Goal: Information Seeking & Learning: Learn about a topic

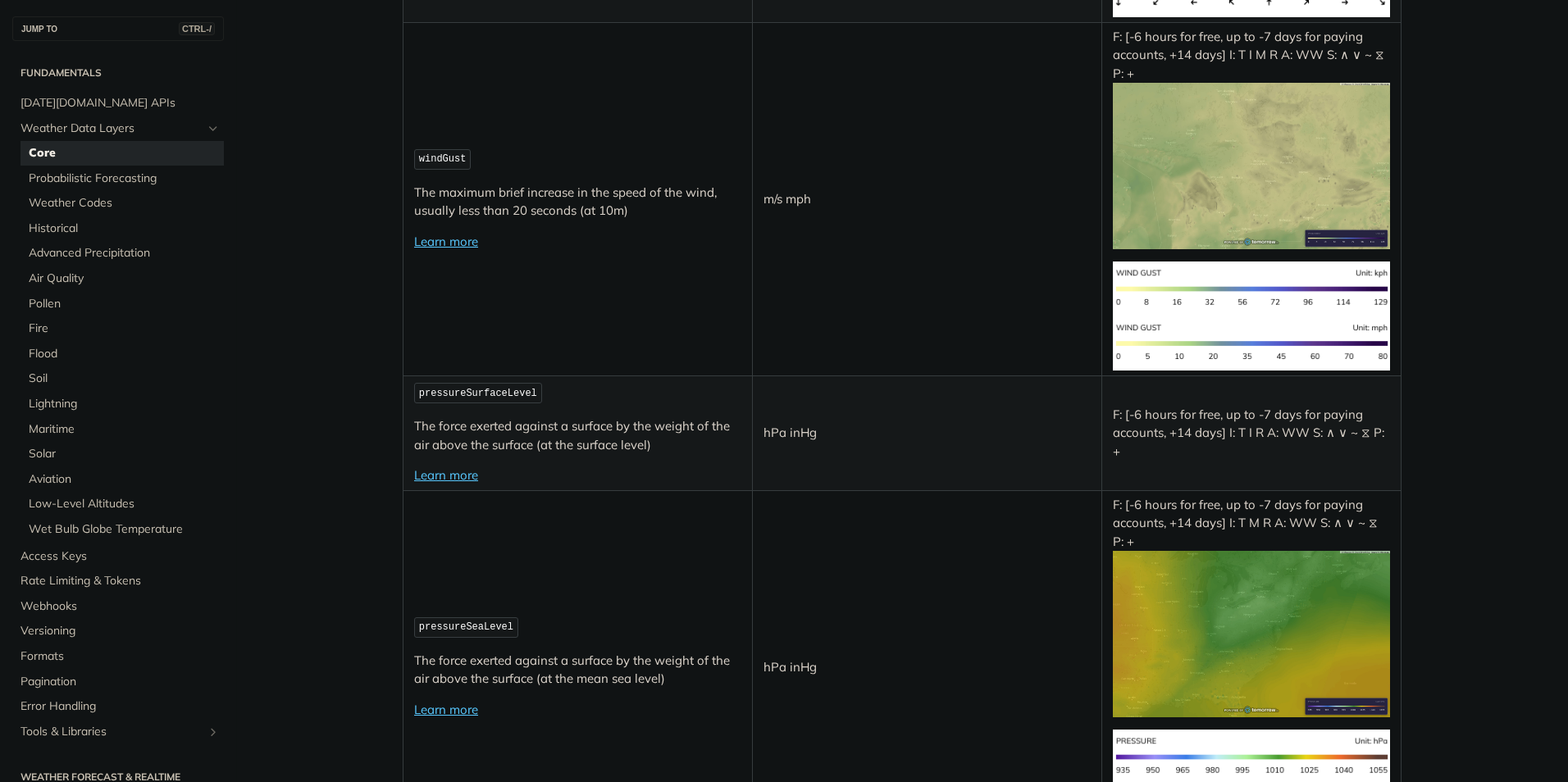
scroll to position [2132, 0]
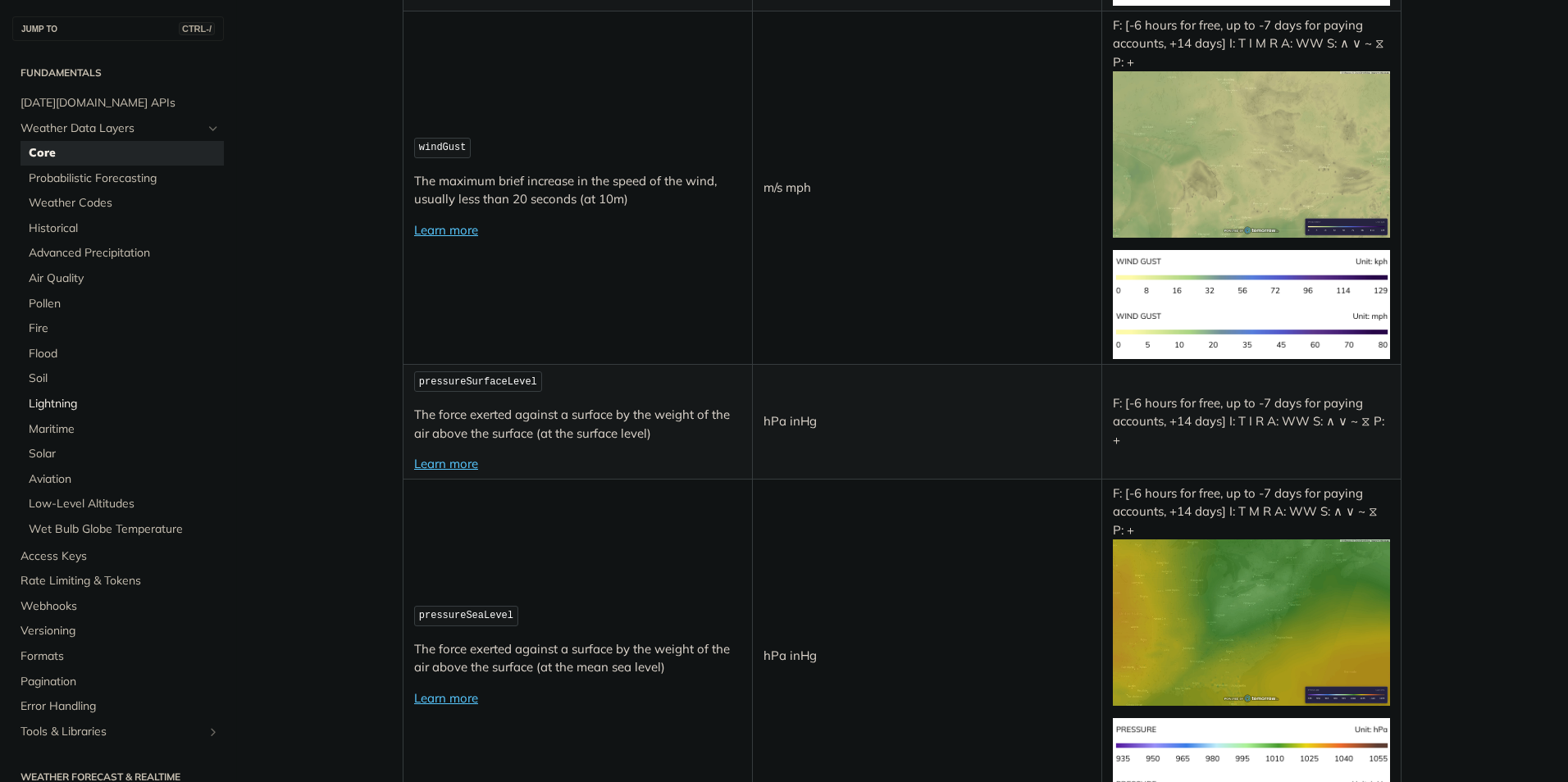
click at [57, 398] on span "Lightning" at bounding box center [123, 404] width 191 height 16
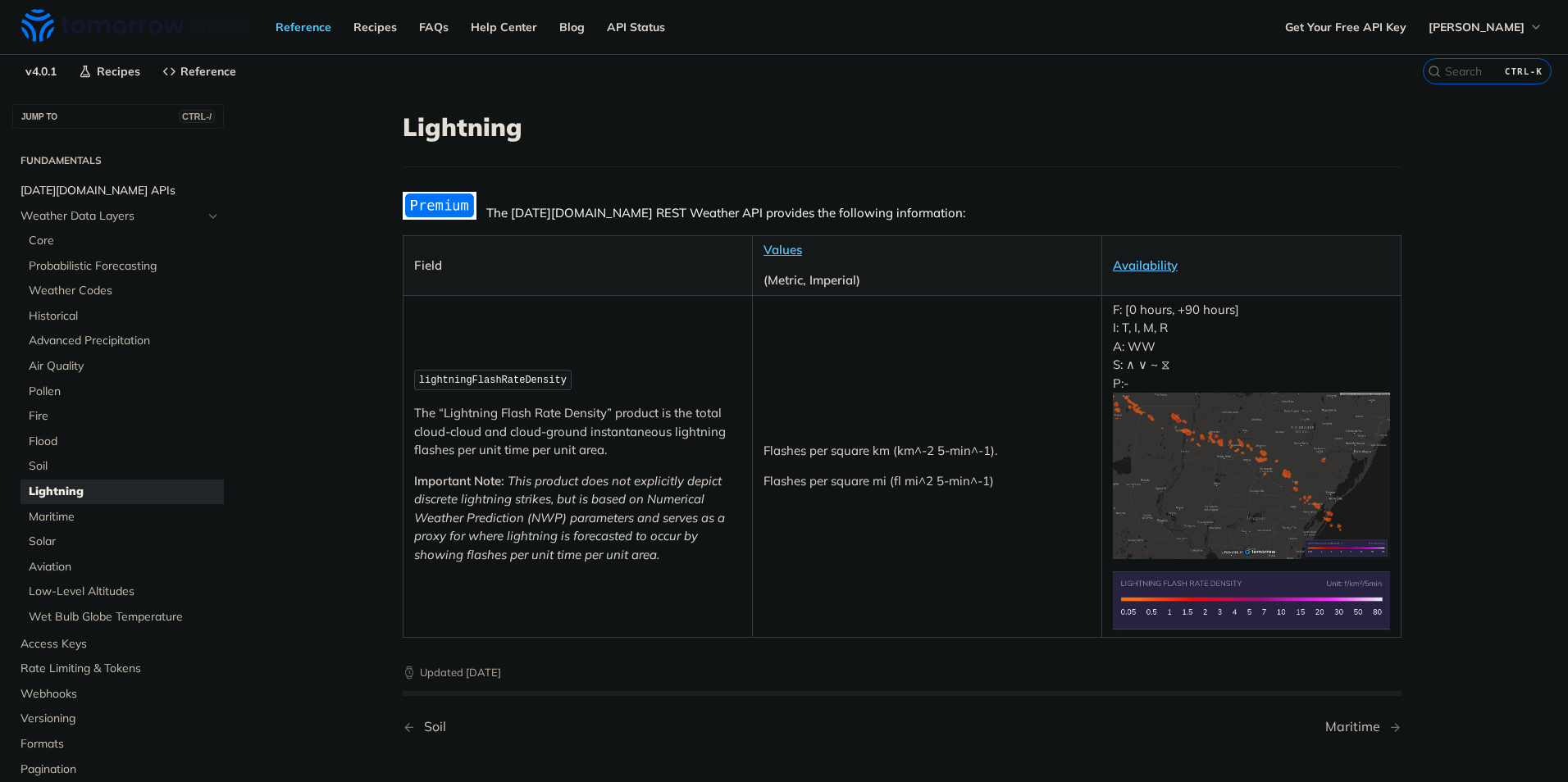
click at [99, 184] on span "[DATE][DOMAIN_NAME] APIs" at bounding box center [120, 191] width 199 height 16
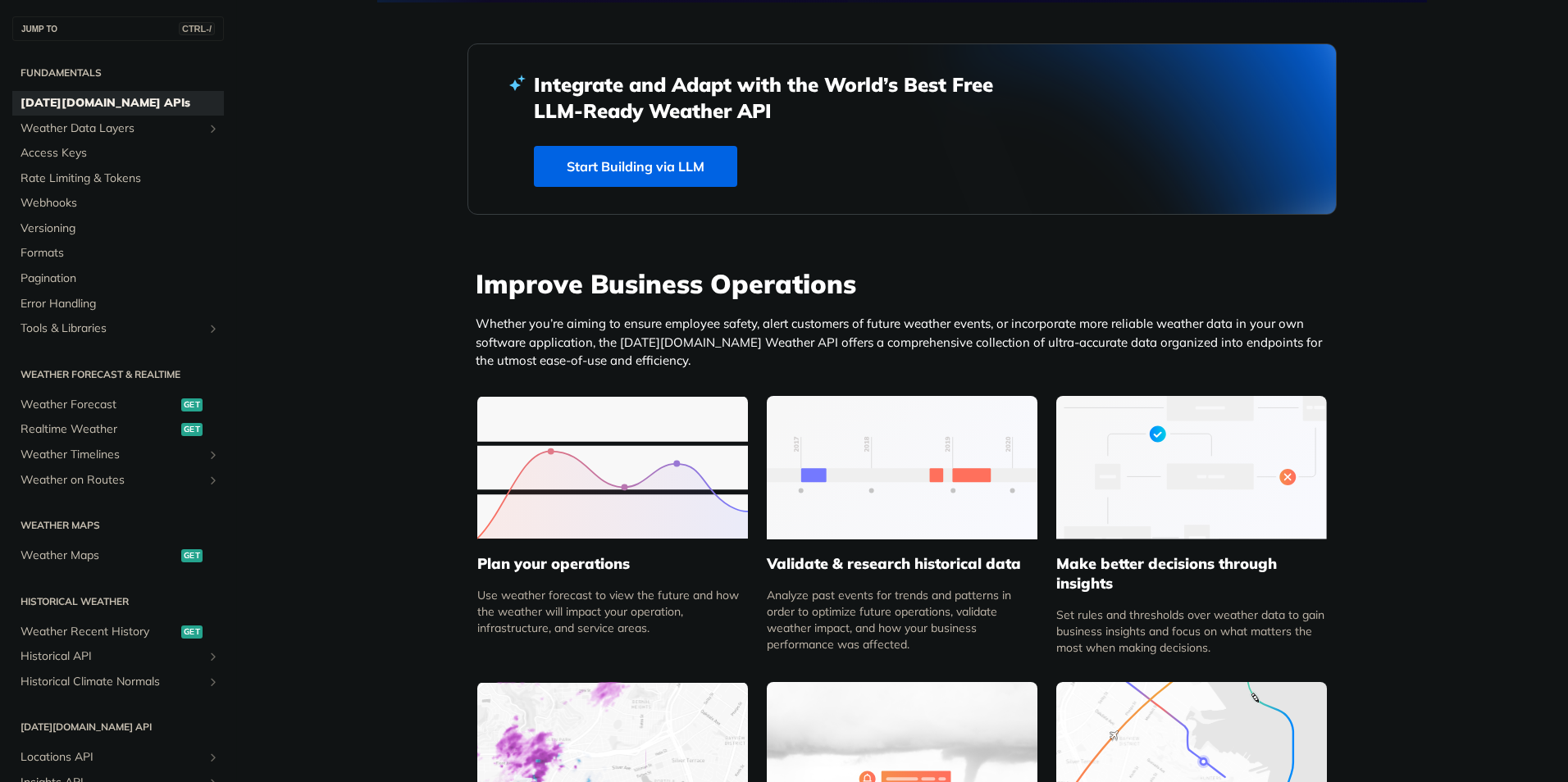
scroll to position [410, 0]
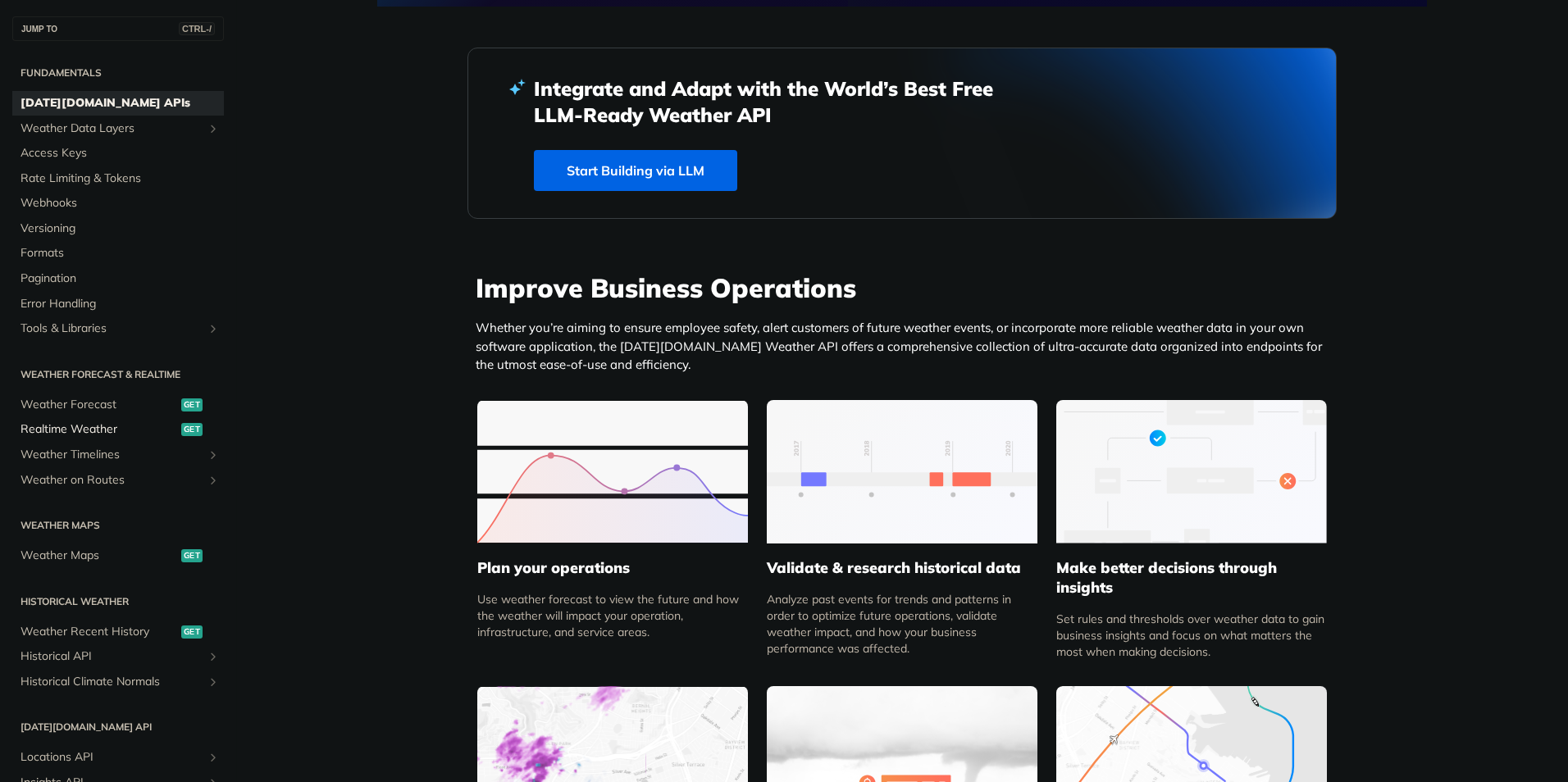
click at [101, 427] on span "Realtime Weather" at bounding box center [99, 430] width 157 height 16
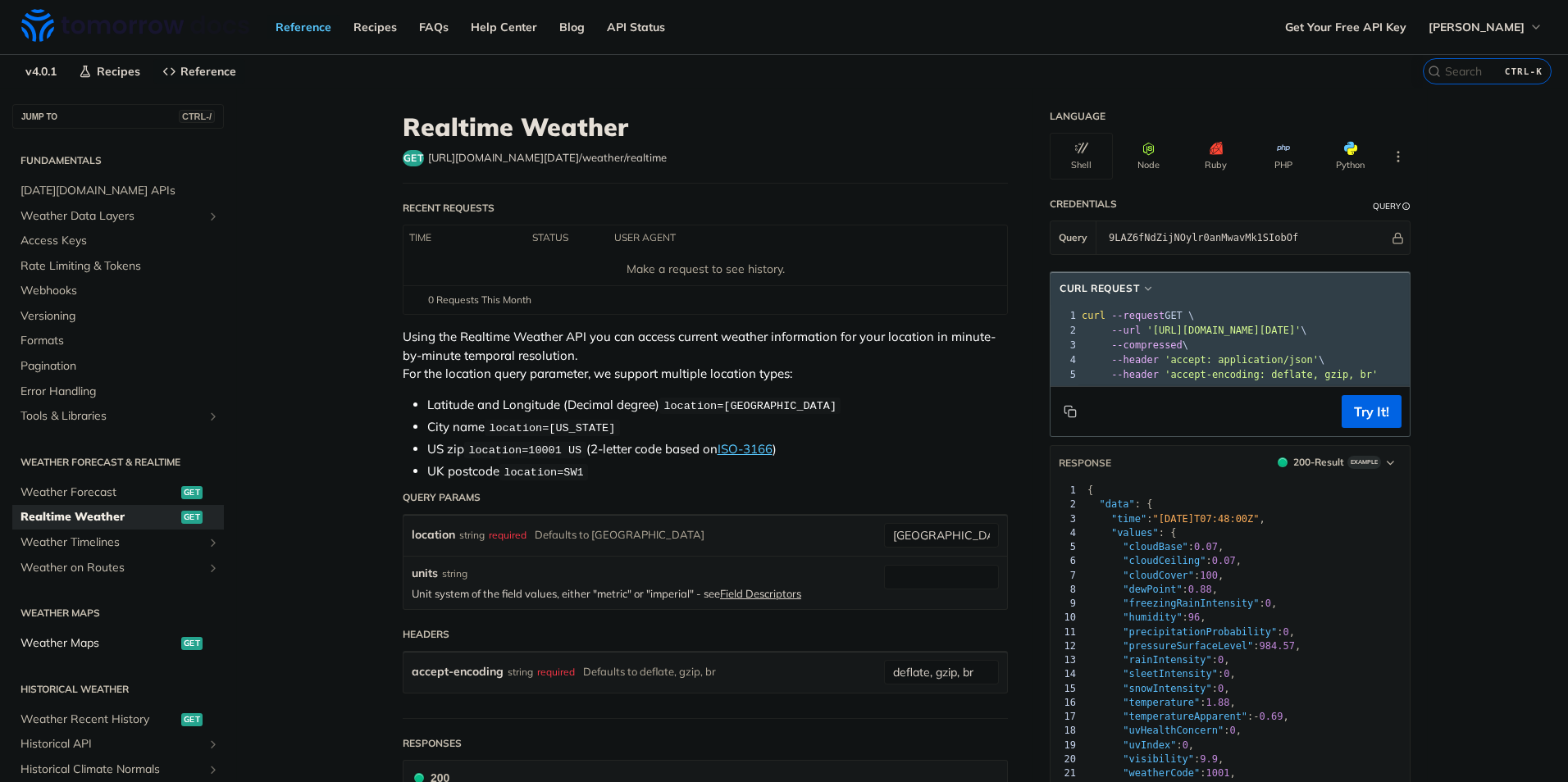
click at [107, 636] on span "Weather Maps" at bounding box center [99, 643] width 157 height 16
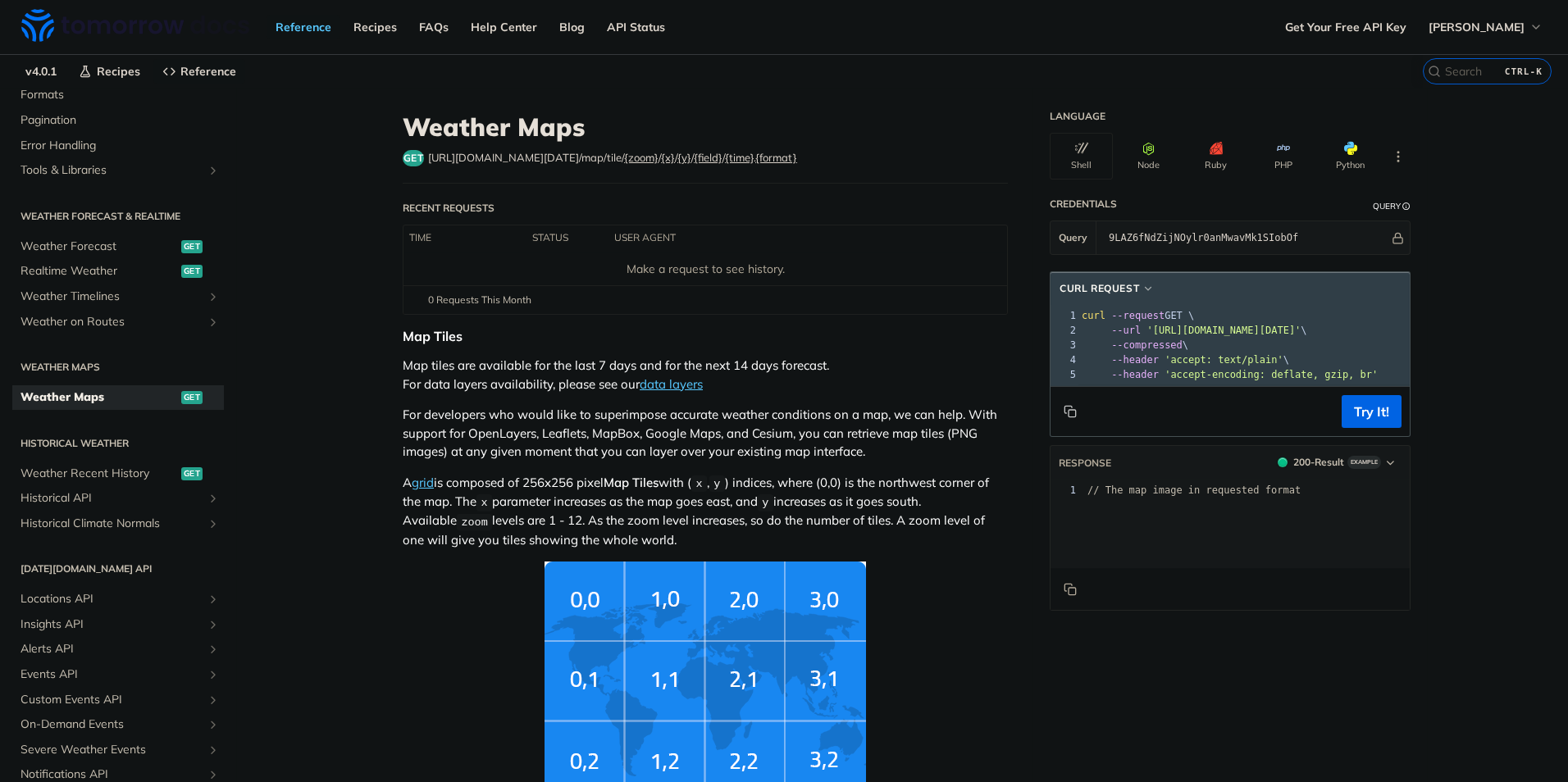
scroll to position [308, 0]
